Goal: Information Seeking & Learning: Learn about a topic

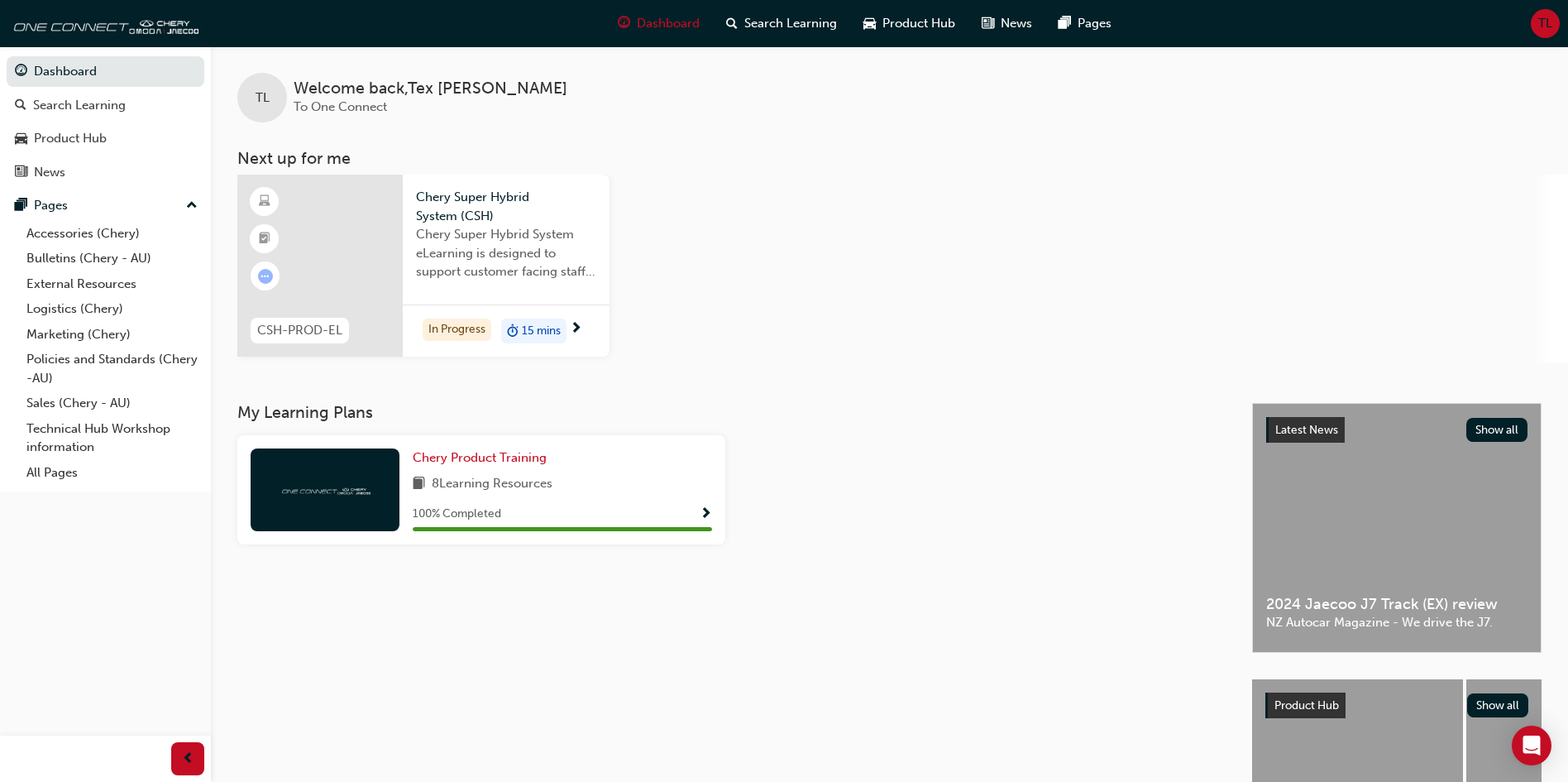
click at [524, 236] on span "Chery Super Hybrid System eLearning is designed to support customer facing staf…" at bounding box center [506, 253] width 180 height 56
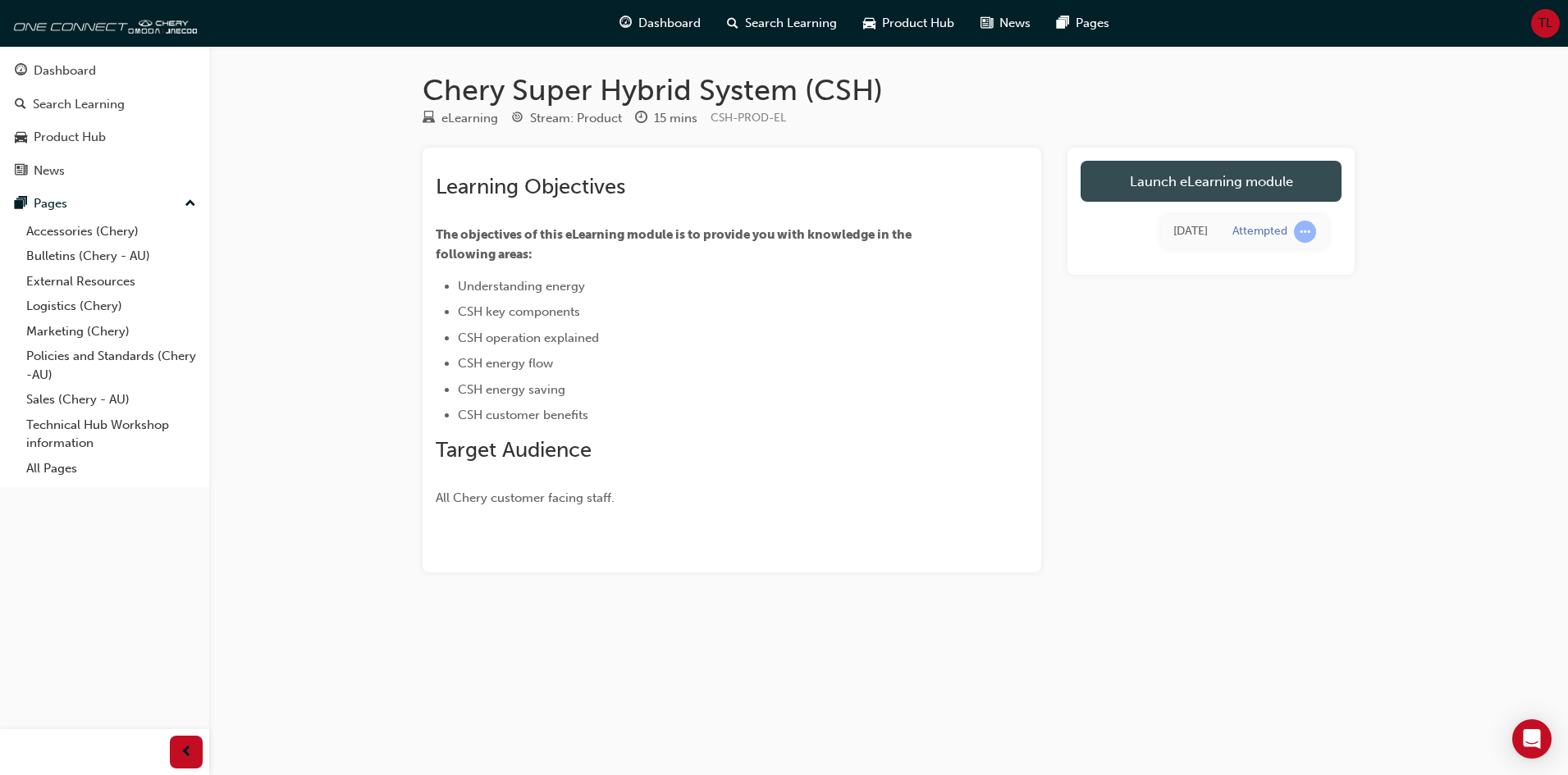
click at [1194, 171] on link "Launch eLearning module" at bounding box center [1211, 181] width 261 height 41
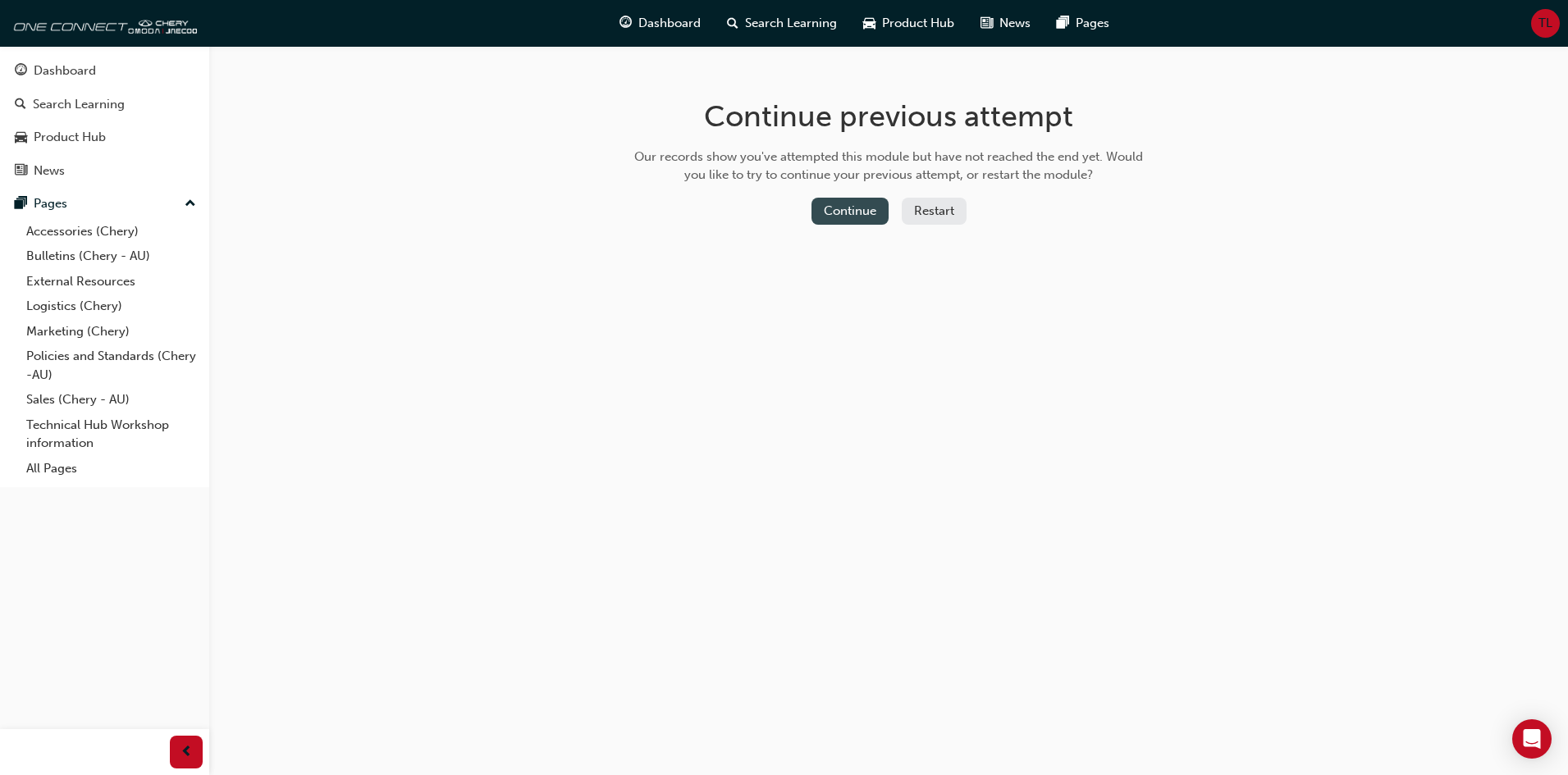
click at [845, 214] on button "Continue" at bounding box center [850, 211] width 77 height 27
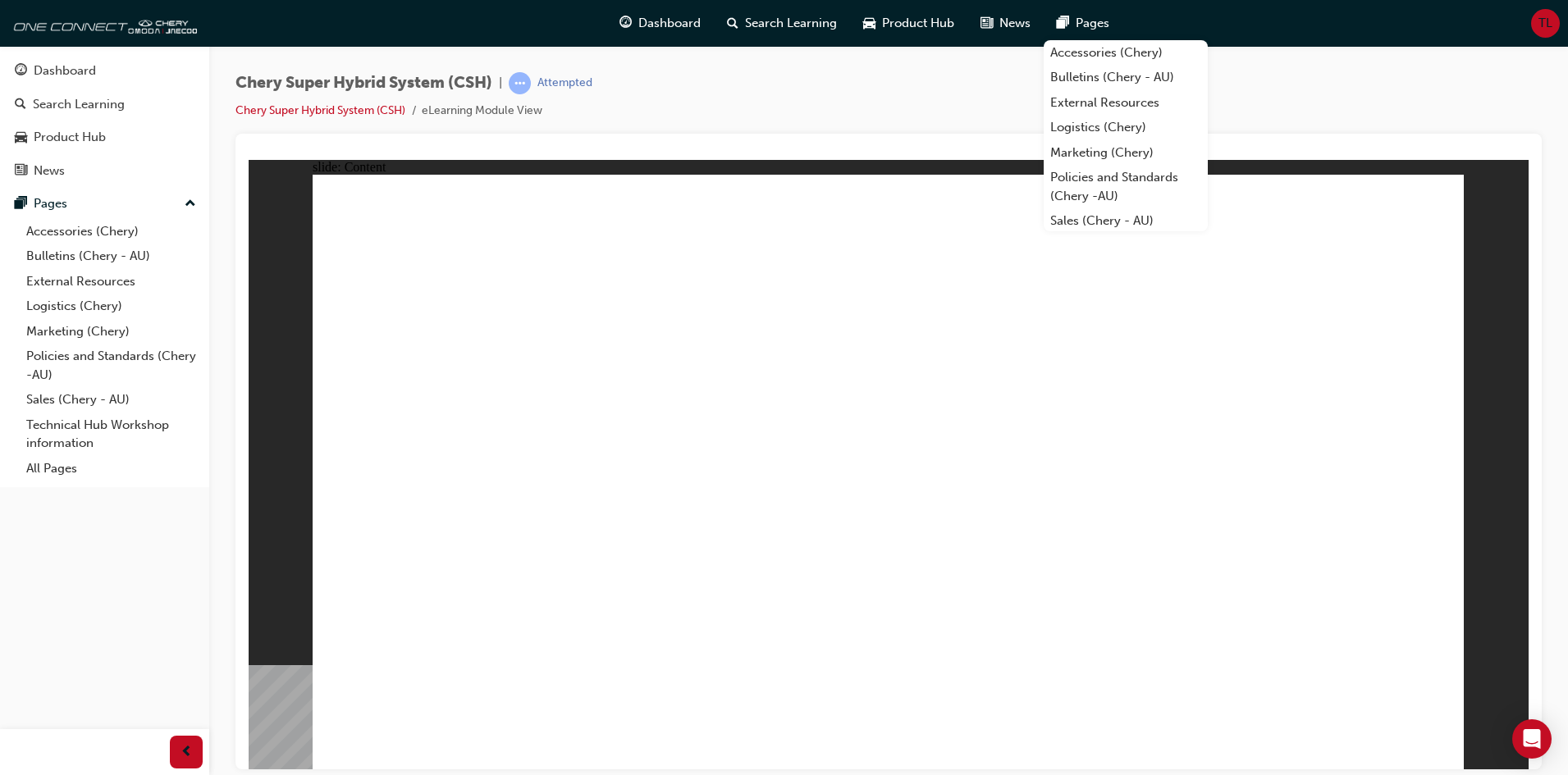
click at [1205, 32] on div "Dashboard Search Learning Product Hub News Pages Accessories (Chery) Bulletins …" at bounding box center [784, 23] width 1568 height 47
